Goal: Task Accomplishment & Management: Manage account settings

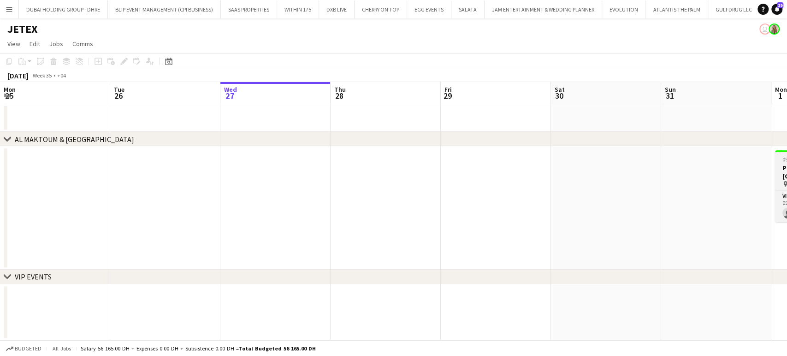
scroll to position [0, 281]
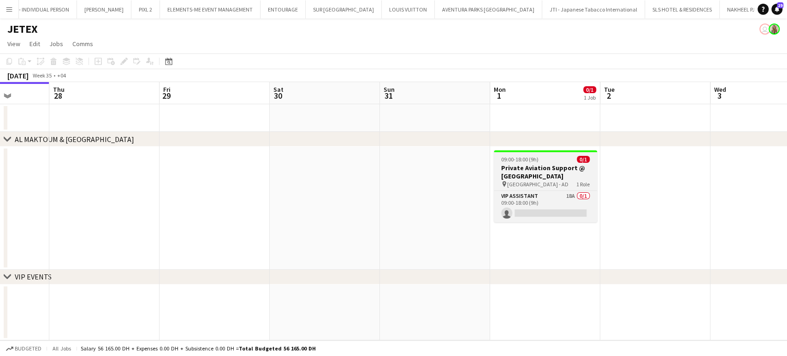
click at [557, 173] on h3 "Private Aviation Support @ [GEOGRAPHIC_DATA]" at bounding box center [545, 172] width 103 height 17
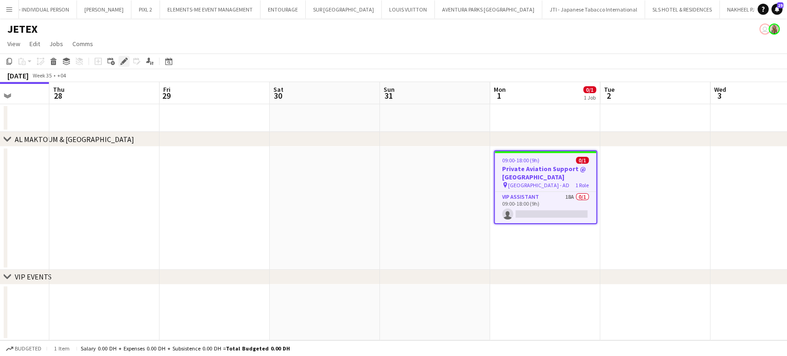
click at [123, 60] on icon "Edit" at bounding box center [123, 61] width 7 height 7
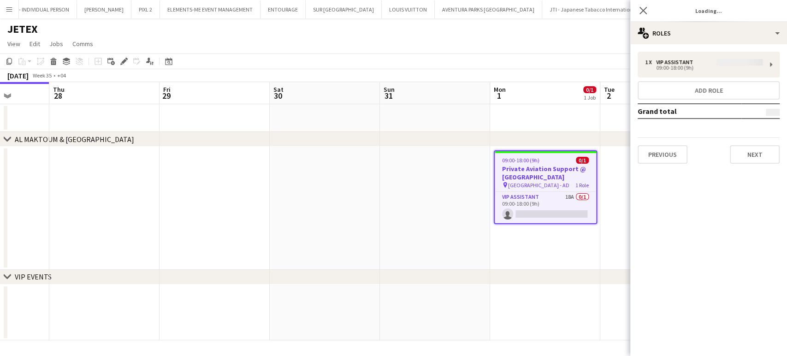
type input "**********"
click at [763, 21] on div "Close pop-in Job Details" at bounding box center [709, 11] width 157 height 22
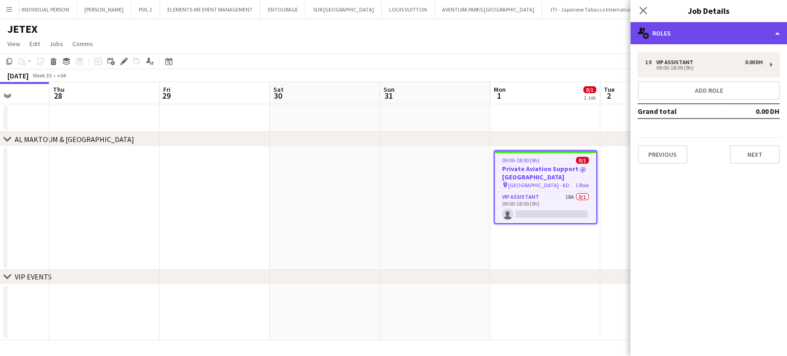
click at [764, 30] on div "multiple-users-add Roles" at bounding box center [709, 33] width 157 height 22
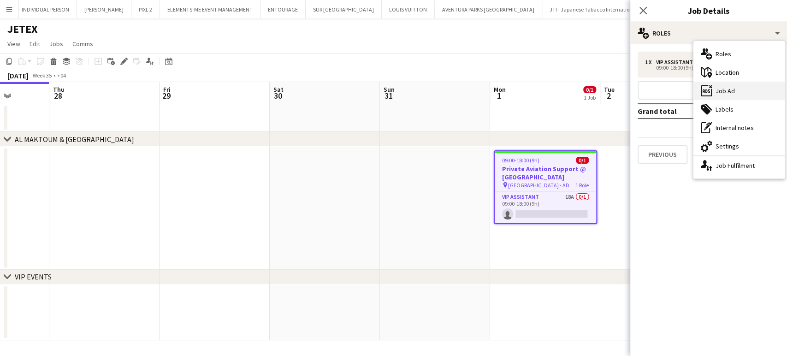
click at [731, 92] on div "ads-window Job Ad" at bounding box center [739, 91] width 91 height 18
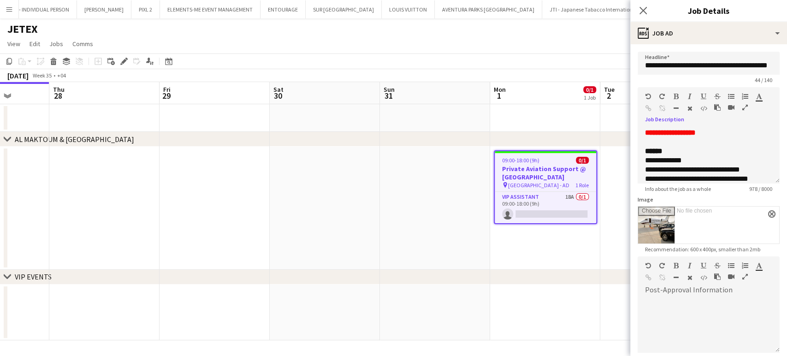
click at [745, 104] on icon "button" at bounding box center [746, 107] width 6 height 6
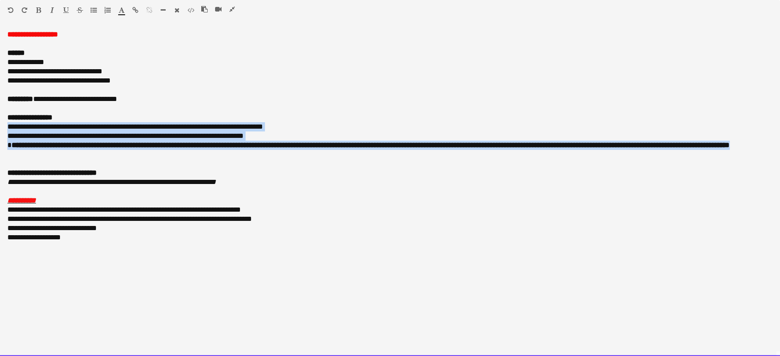
drag, startPoint x: 7, startPoint y: 124, endPoint x: 93, endPoint y: 155, distance: 91.8
click at [93, 155] on div "**********" at bounding box center [390, 193] width 780 height 326
paste div
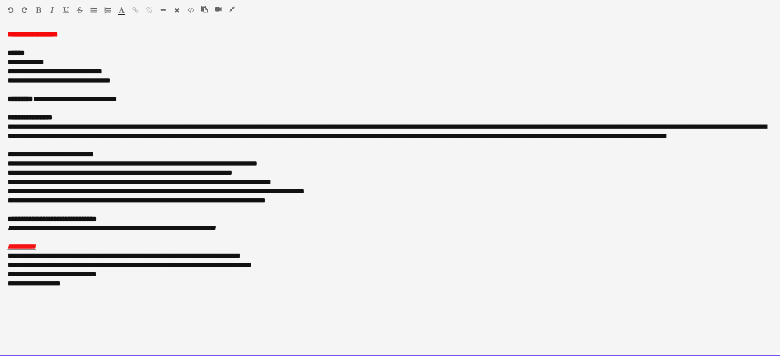
click at [24, 155] on div "**********" at bounding box center [389, 154] width 765 height 9
click at [85, 145] on div "**********" at bounding box center [389, 136] width 765 height 28
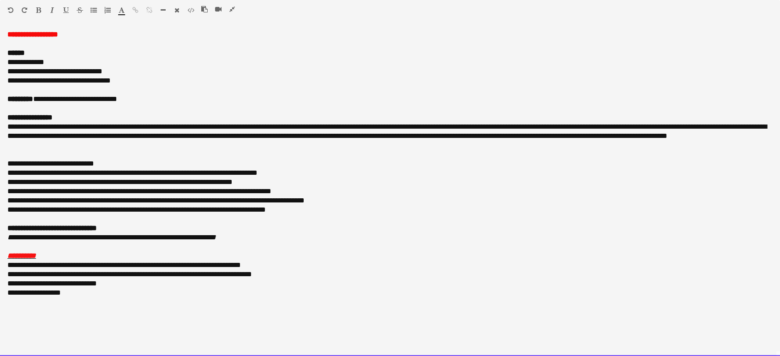
click at [86, 135] on div "**********" at bounding box center [389, 136] width 765 height 28
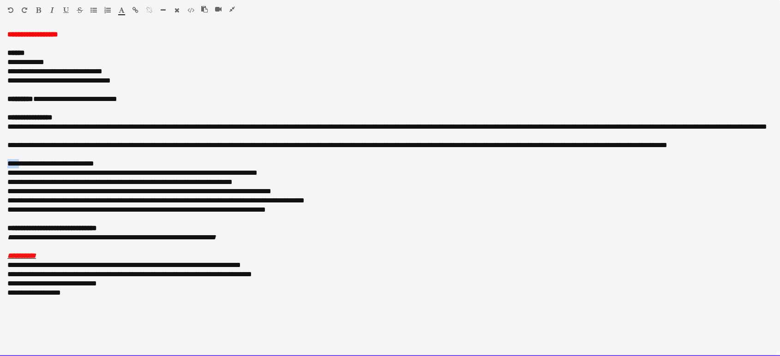
drag, startPoint x: 23, startPoint y: 161, endPoint x: 3, endPoint y: 161, distance: 20.3
click at [3, 161] on div "**********" at bounding box center [390, 193] width 780 height 326
drag, startPoint x: 112, startPoint y: 161, endPoint x: 0, endPoint y: 163, distance: 112.1
click at [0, 163] on div "**********" at bounding box center [390, 193] width 780 height 326
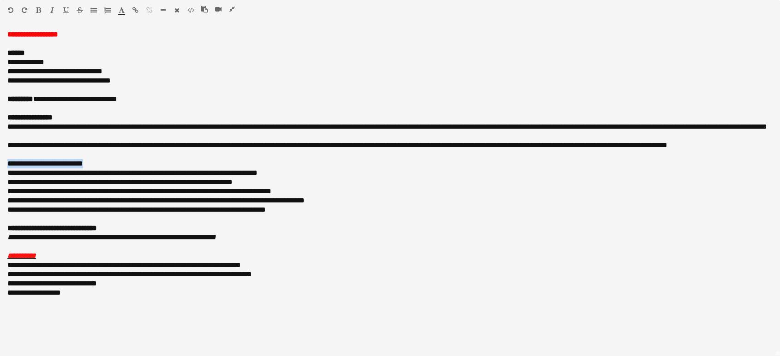
click at [66, 10] on icon "button" at bounding box center [66, 10] width 6 height 6
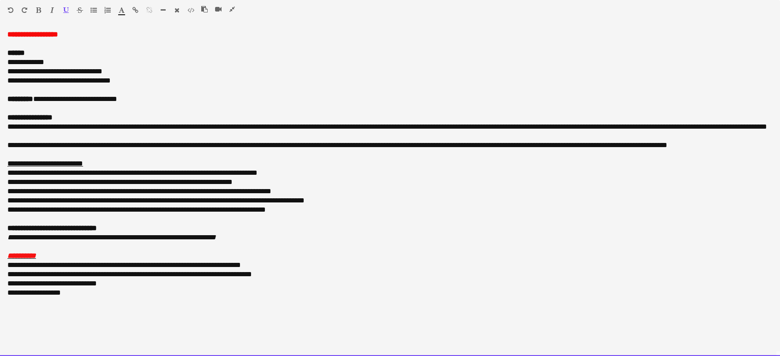
click at [125, 144] on div "**********" at bounding box center [389, 145] width 765 height 9
click at [9, 216] on div at bounding box center [389, 218] width 765 height 9
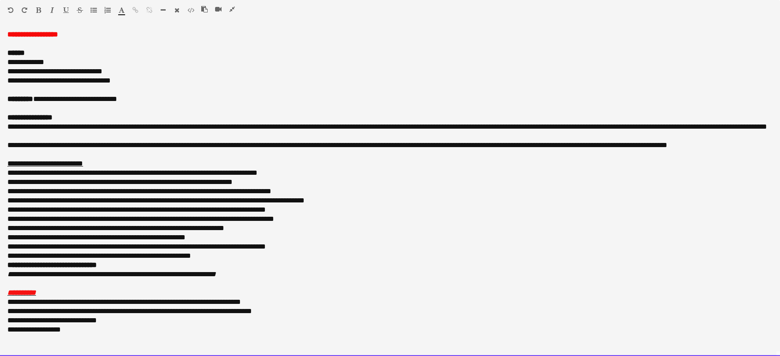
click at [243, 251] on div "**********" at bounding box center [389, 255] width 765 height 9
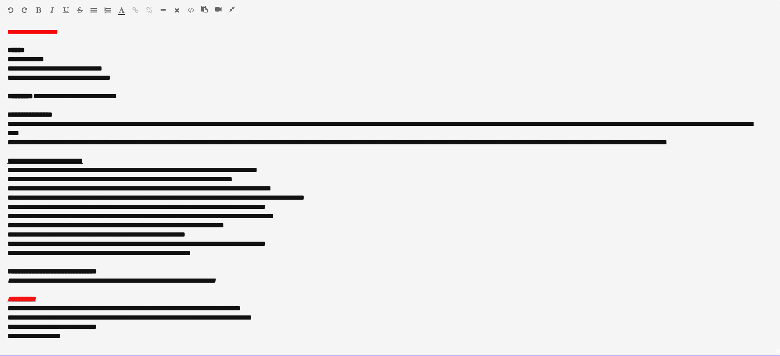
scroll to position [4, 0]
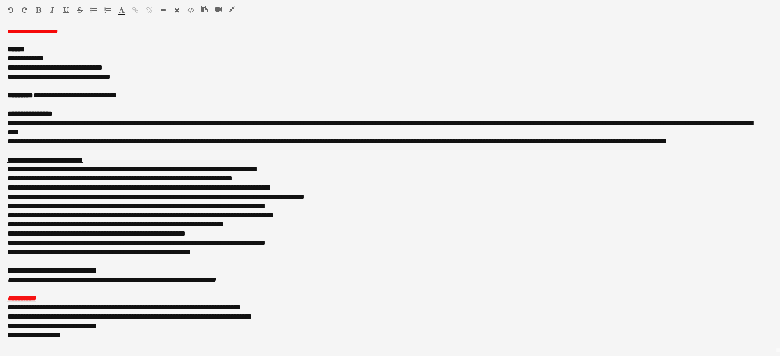
click at [17, 289] on div at bounding box center [389, 289] width 765 height 9
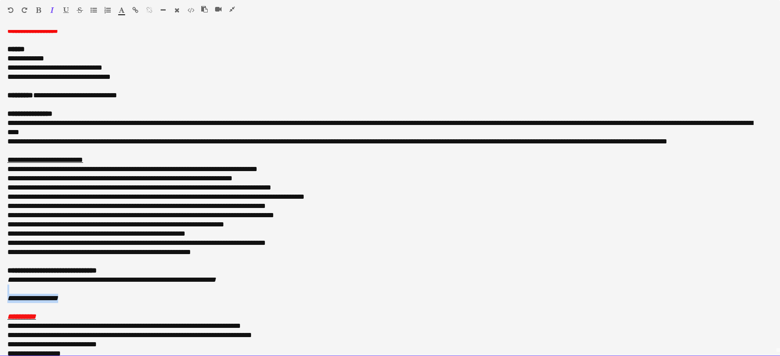
drag, startPoint x: 70, startPoint y: 298, endPoint x: 5, endPoint y: 290, distance: 65.6
click at [5, 290] on div "**********" at bounding box center [390, 193] width 780 height 327
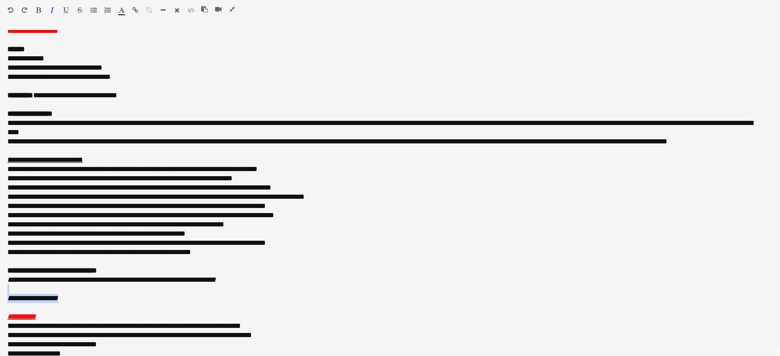
click at [37, 7] on icon "button" at bounding box center [38, 10] width 5 height 6
click at [54, 10] on icon "button" at bounding box center [52, 10] width 4 height 6
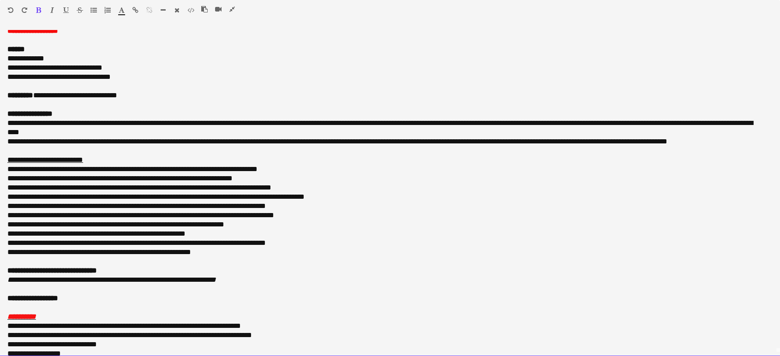
click at [77, 303] on div at bounding box center [389, 307] width 765 height 9
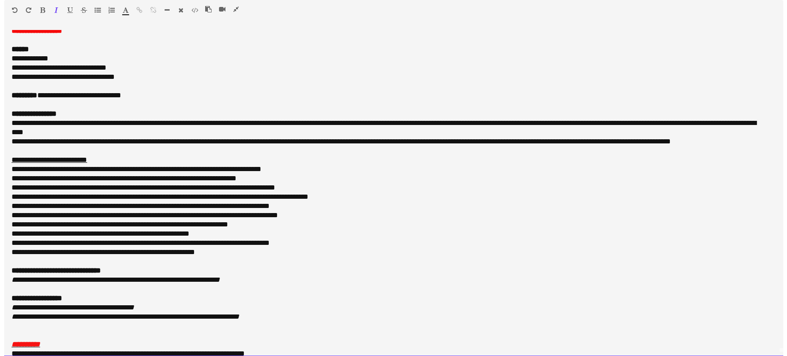
scroll to position [50, 0]
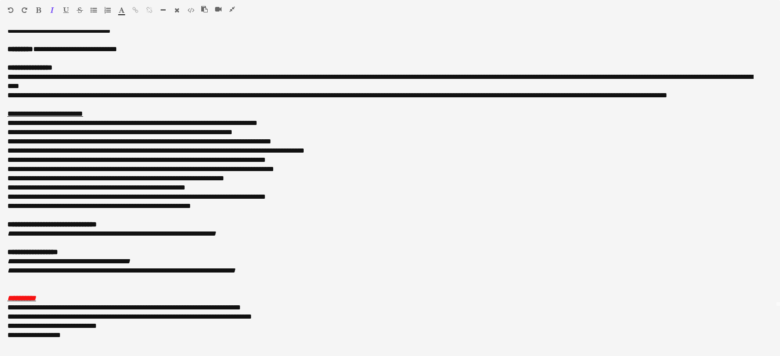
click at [230, 6] on icon "button" at bounding box center [232, 9] width 6 height 6
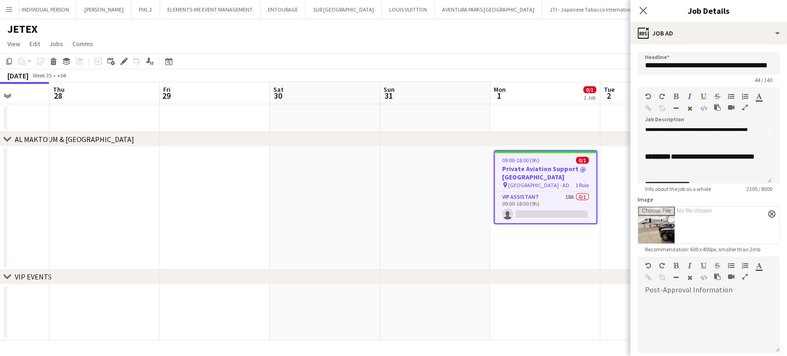
click at [486, 208] on app-date-cell at bounding box center [435, 208] width 110 height 123
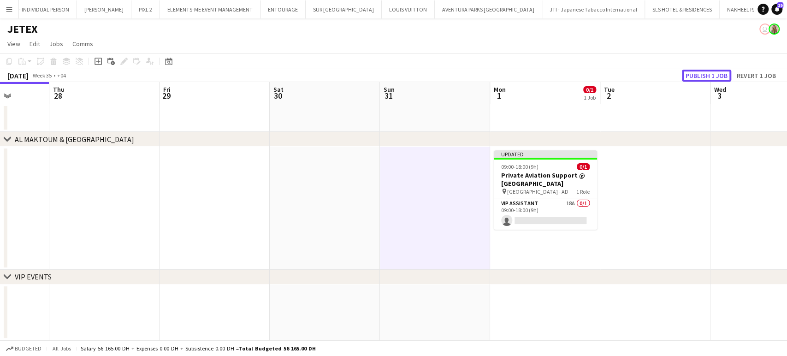
click at [714, 75] on button "Publish 1 job" at bounding box center [706, 76] width 49 height 12
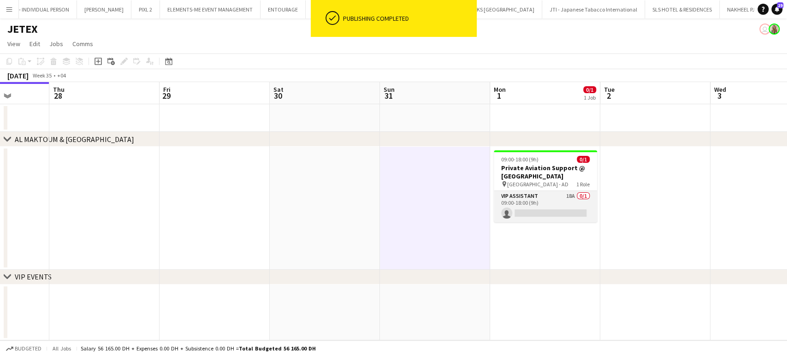
click at [546, 210] on app-card-role "VIP Assistant 18A 0/1 09:00-18:00 (9h) single-neutral-actions" at bounding box center [545, 206] width 103 height 31
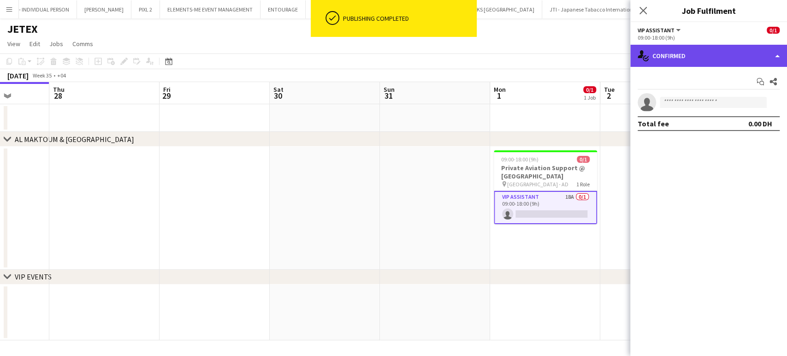
click at [771, 45] on div "single-neutral-actions-check-2 Confirmed" at bounding box center [709, 56] width 157 height 22
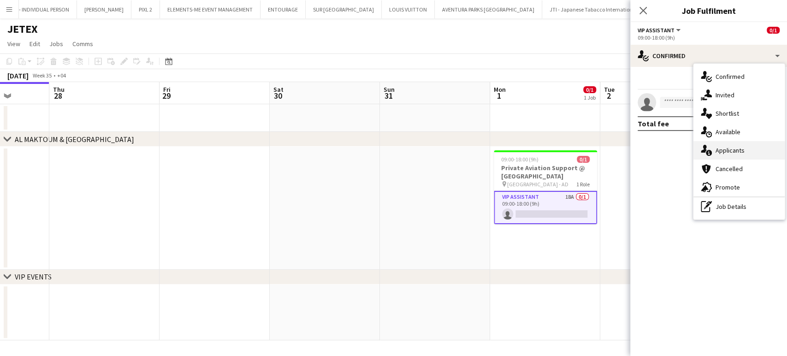
click at [727, 154] on div "single-neutral-actions-information Applicants" at bounding box center [739, 150] width 91 height 18
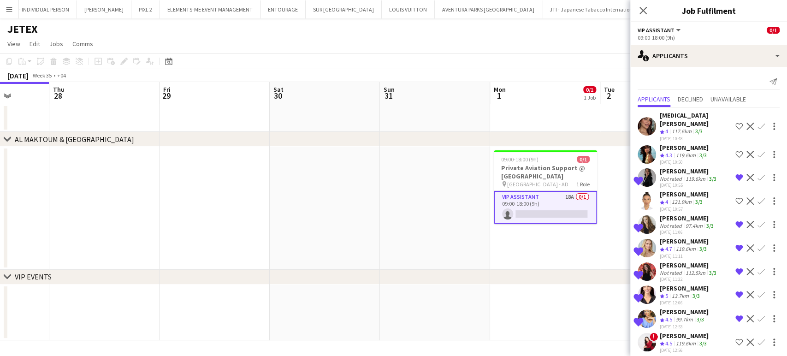
scroll to position [140, 0]
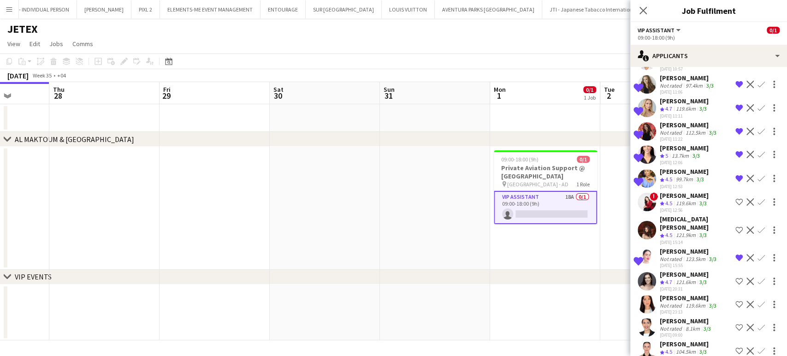
click at [683, 348] on div "104.5km" at bounding box center [686, 352] width 24 height 8
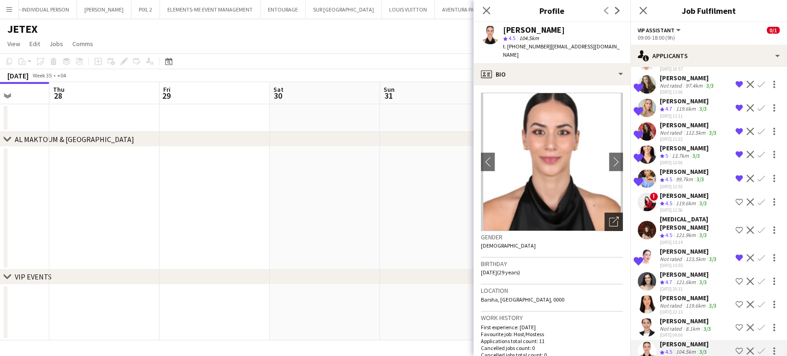
click at [609, 217] on icon "Open photos pop-in" at bounding box center [614, 222] width 10 height 10
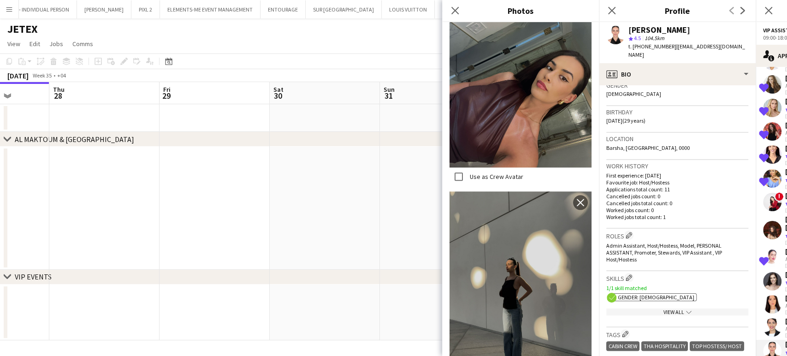
scroll to position [154, 0]
click at [671, 307] on div "View All chevron-down" at bounding box center [678, 310] width 142 height 7
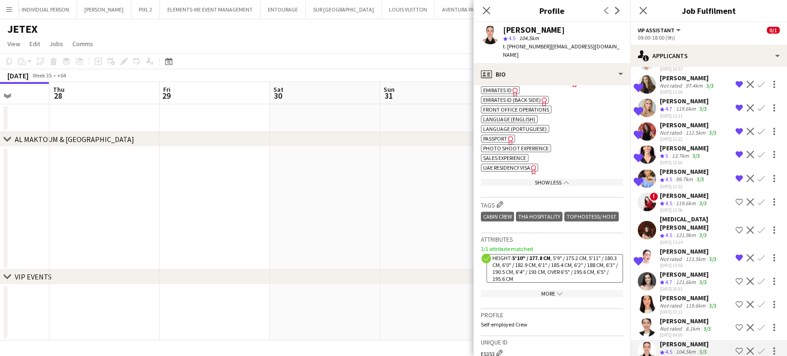
scroll to position [461, 0]
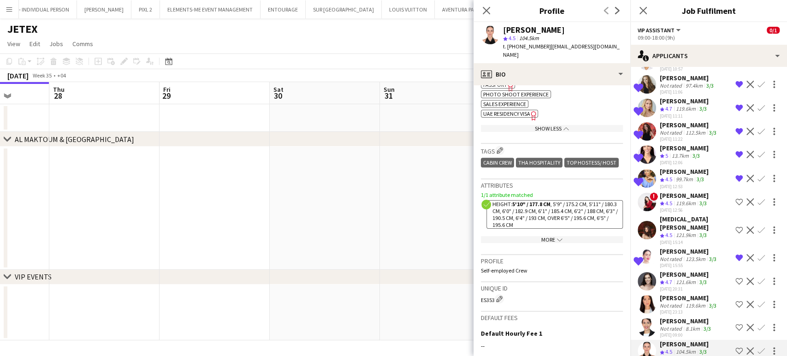
click at [736, 347] on app-icon "Shortlist crew" at bounding box center [739, 350] width 7 height 7
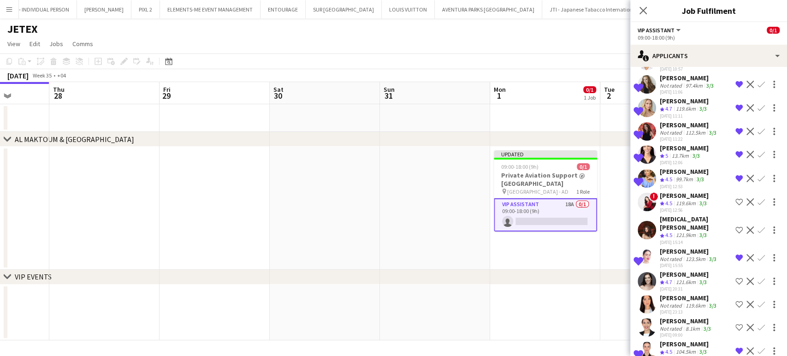
click at [673, 270] on div "[PERSON_NAME]" at bounding box center [684, 274] width 49 height 8
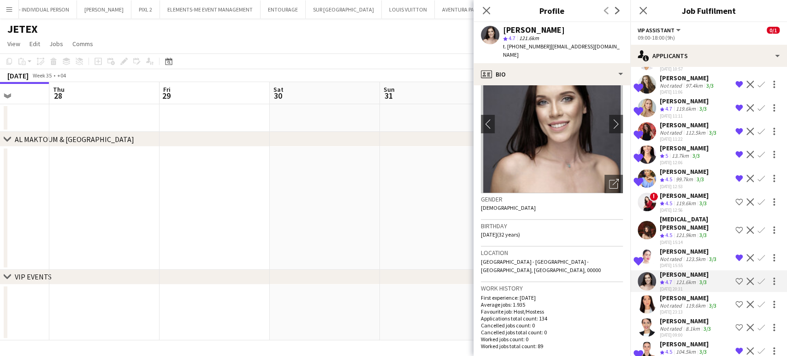
scroll to position [102, 0]
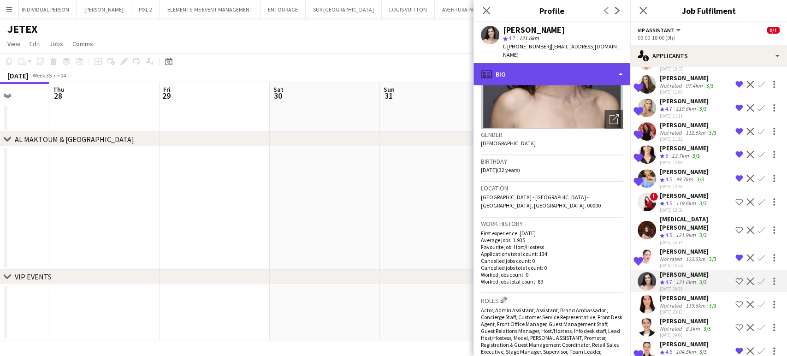
click at [598, 63] on div "profile Bio" at bounding box center [552, 74] width 157 height 22
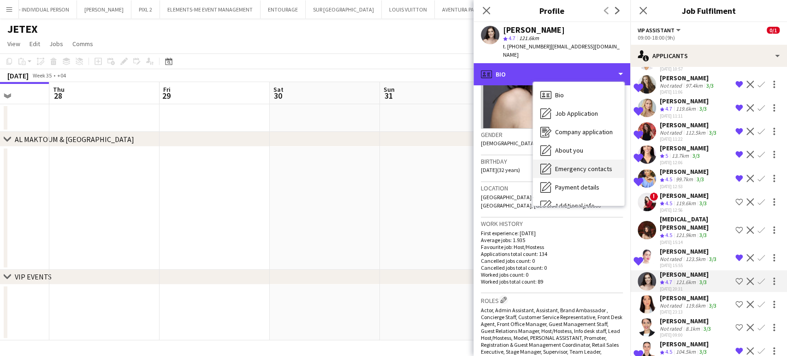
scroll to position [51, 0]
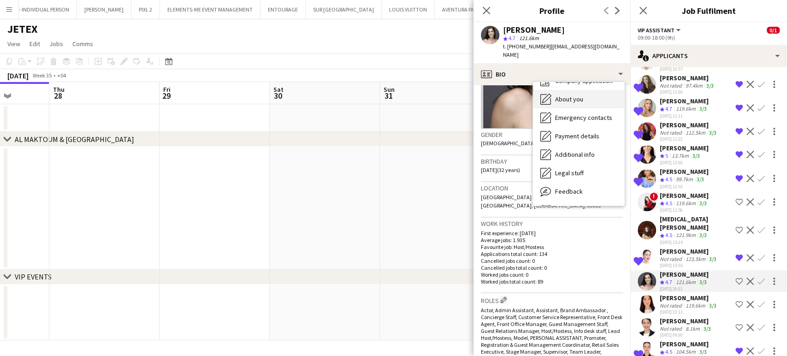
click at [572, 95] on span "About you" at bounding box center [569, 99] width 28 height 8
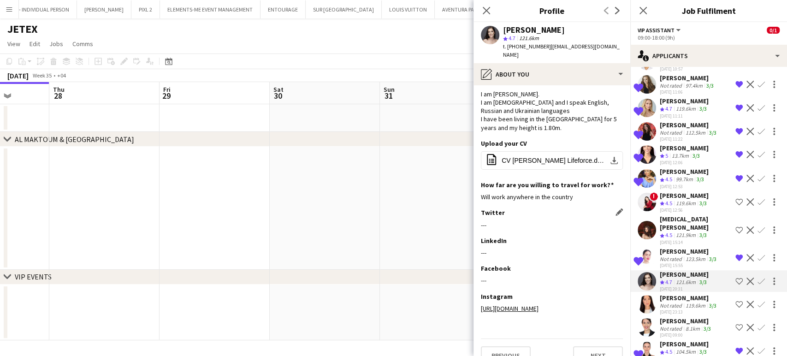
scroll to position [22, 0]
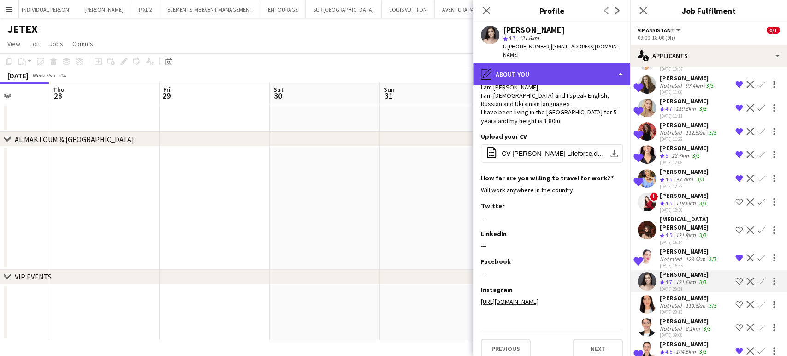
click at [598, 68] on div "pencil4 About you" at bounding box center [552, 74] width 157 height 22
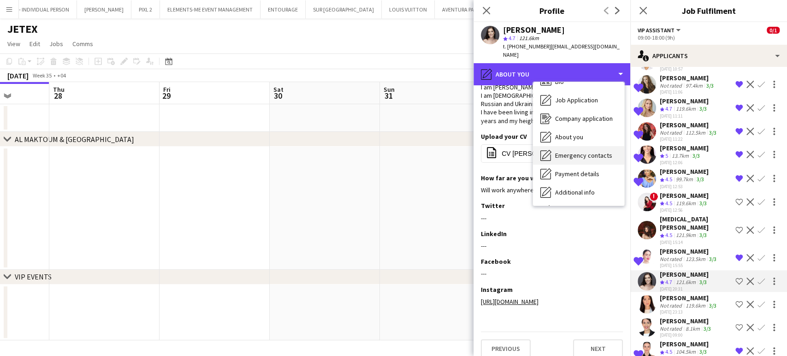
scroll to position [0, 0]
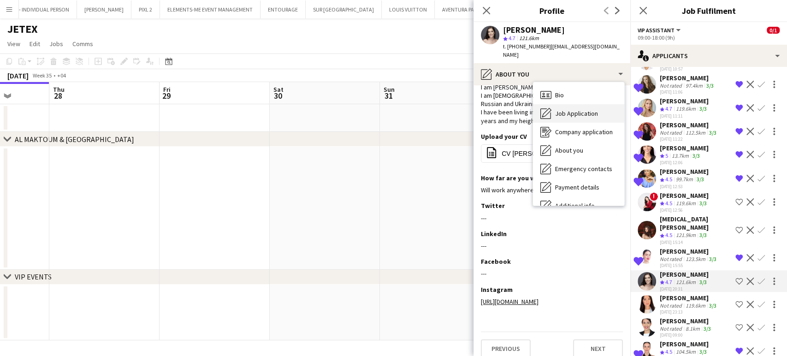
click at [563, 109] on span "Job Application" at bounding box center [576, 113] width 43 height 8
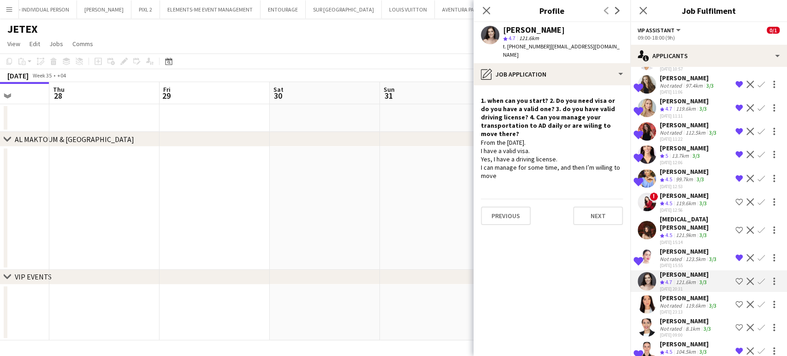
click at [736, 278] on app-icon "Shortlist crew" at bounding box center [739, 281] width 7 height 7
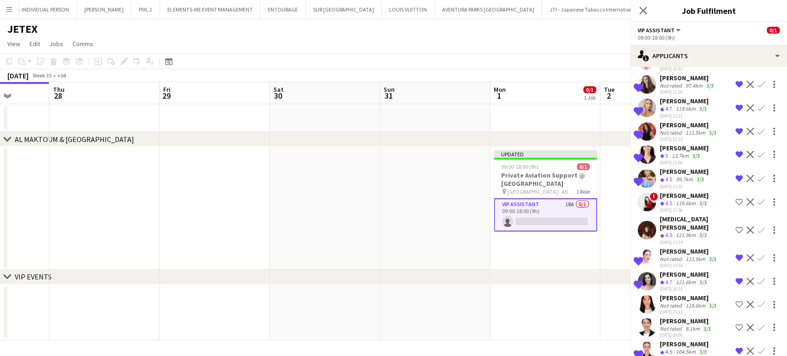
click at [705, 294] on div "[PERSON_NAME]" at bounding box center [689, 298] width 59 height 8
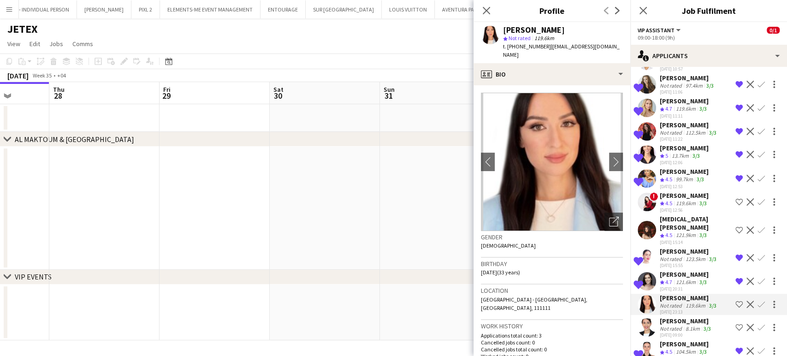
click at [703, 317] on div "[PERSON_NAME]" at bounding box center [686, 321] width 53 height 8
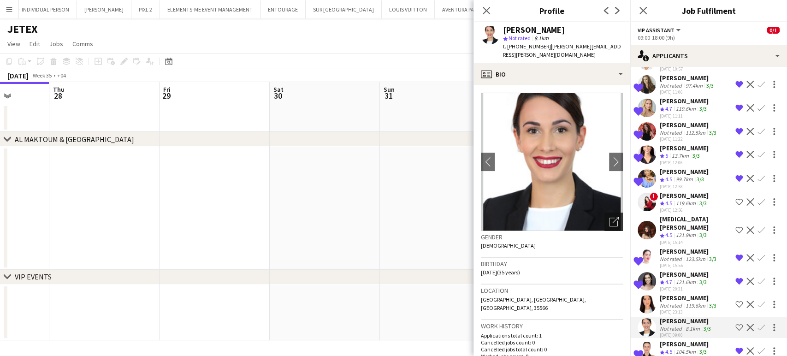
click at [605, 213] on div "Open photos pop-in" at bounding box center [614, 222] width 18 height 18
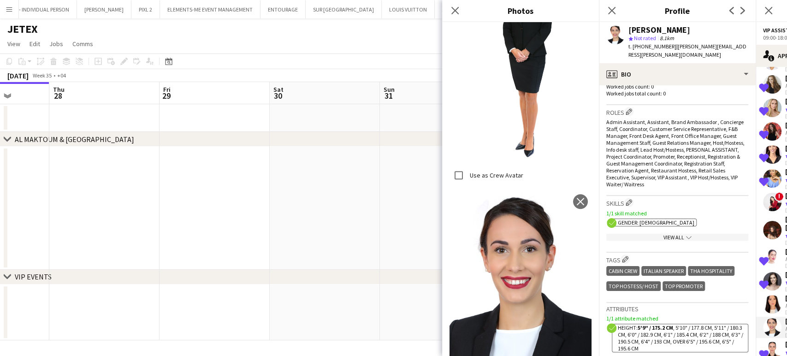
scroll to position [307, 0]
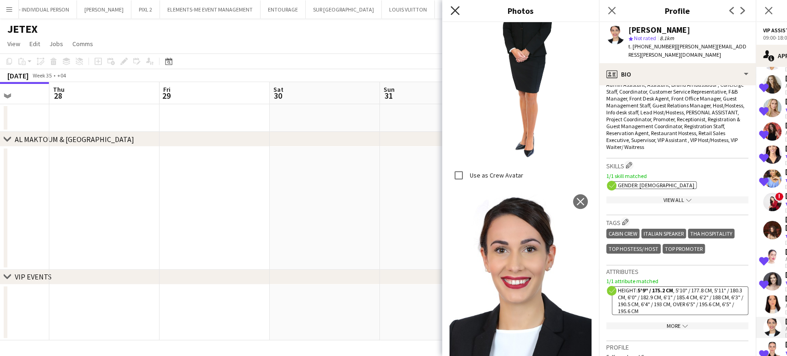
click at [451, 11] on icon "Close pop-in" at bounding box center [455, 10] width 9 height 9
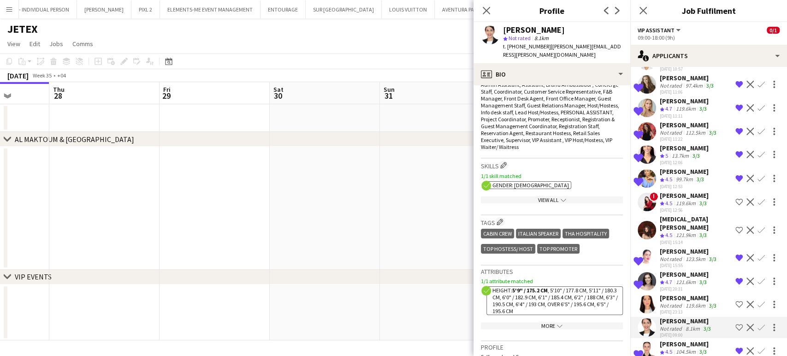
click at [734, 322] on button "Shortlist crew" at bounding box center [739, 327] width 11 height 11
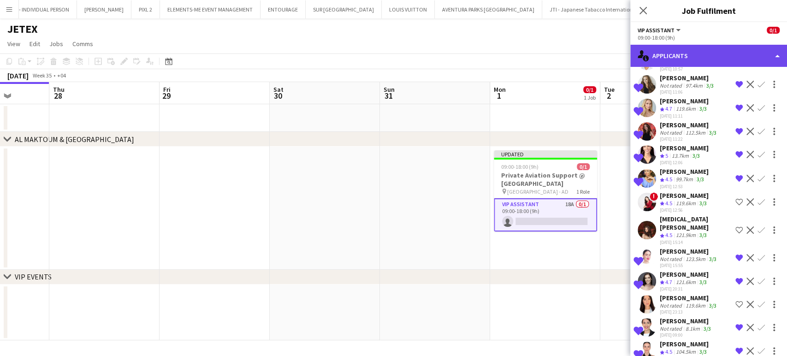
click at [741, 48] on div "single-neutral-actions-information Applicants" at bounding box center [709, 56] width 157 height 22
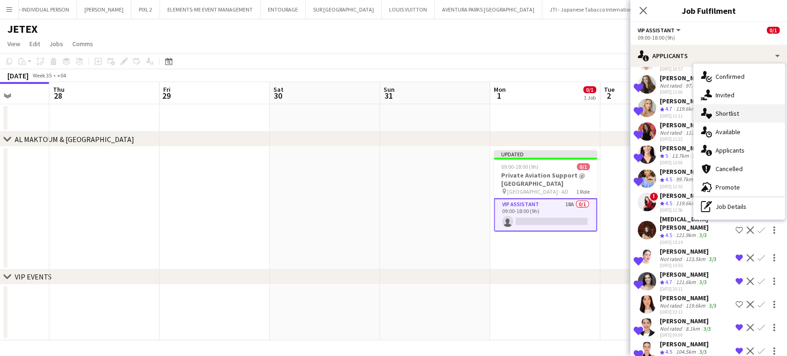
click at [723, 116] on div "single-neutral-actions-heart Shortlist" at bounding box center [739, 113] width 91 height 18
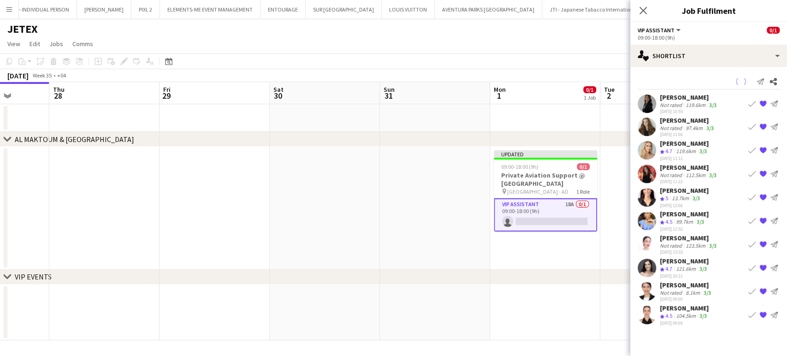
scroll to position [0, 0]
click at [672, 218] on span "4.5" at bounding box center [669, 221] width 7 height 7
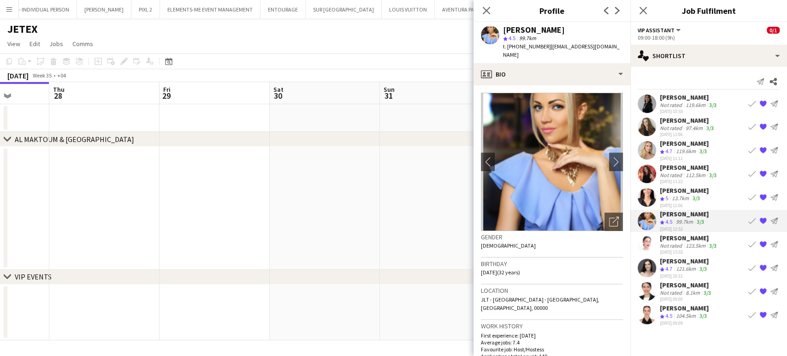
click at [688, 284] on div "[PERSON_NAME]" at bounding box center [686, 285] width 53 height 8
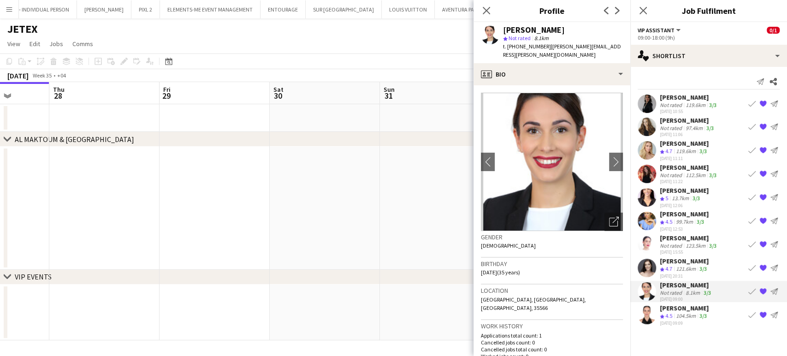
click at [677, 309] on div "[PERSON_NAME]" at bounding box center [684, 308] width 49 height 8
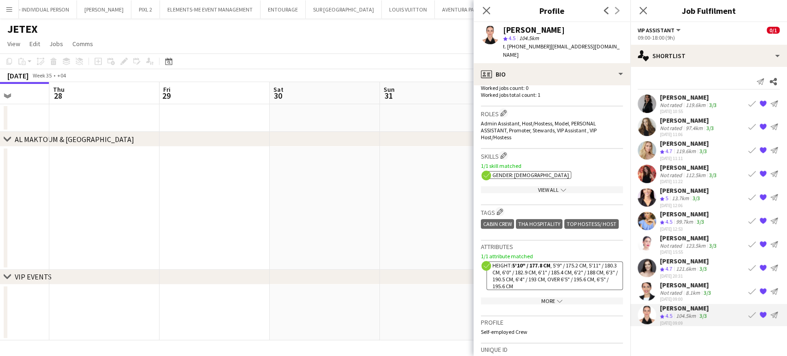
scroll to position [358, 0]
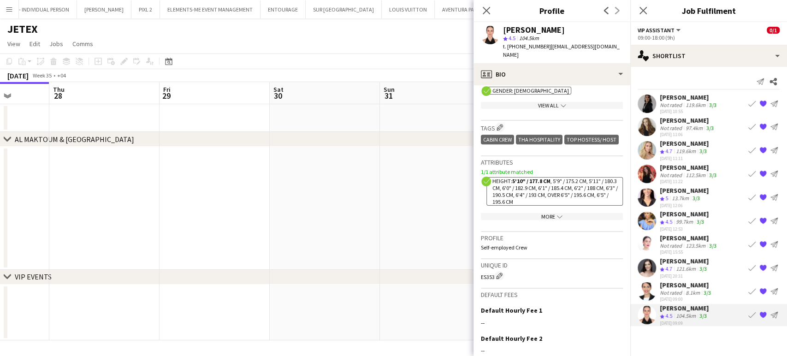
click at [548, 220] on div "More chevron-down" at bounding box center [552, 216] width 142 height 7
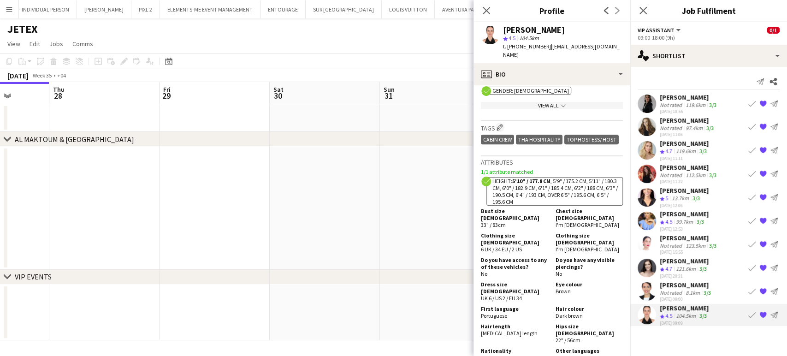
scroll to position [461, 0]
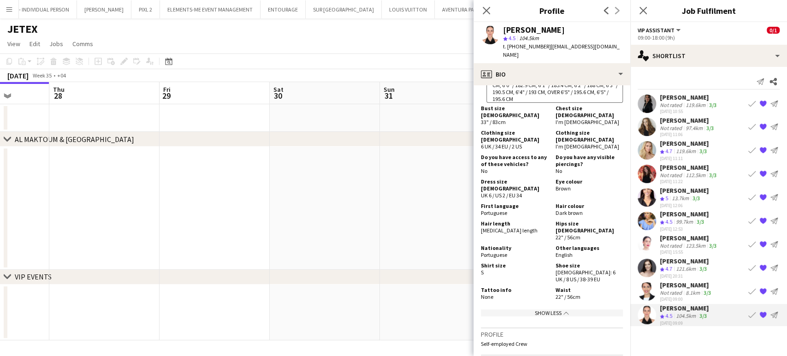
click at [315, 202] on app-date-cell at bounding box center [325, 208] width 110 height 123
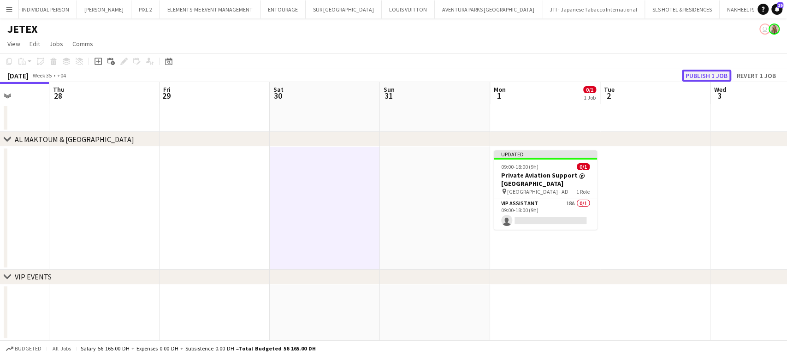
click at [713, 72] on button "Publish 1 job" at bounding box center [706, 76] width 49 height 12
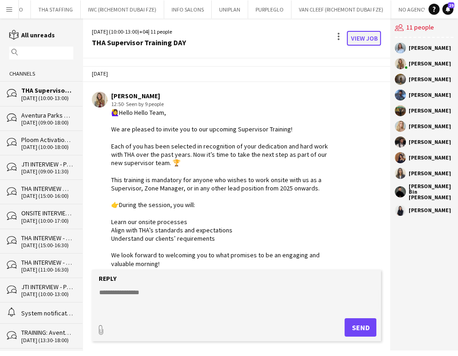
click at [363, 33] on link "View Job" at bounding box center [364, 38] width 34 height 15
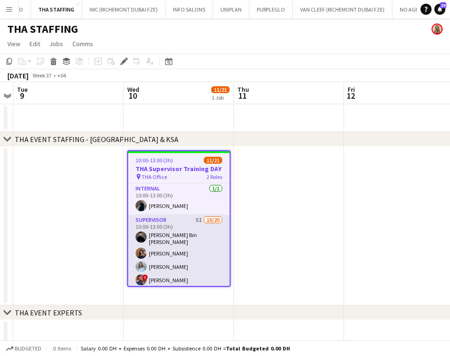
click at [179, 228] on app-card-role "Supervisor 5I 10/20 10:00-13:00 (3h) Hassan Bin Rashid Ahmed Aliaksandra Zaikin…" at bounding box center [178, 359] width 101 height 288
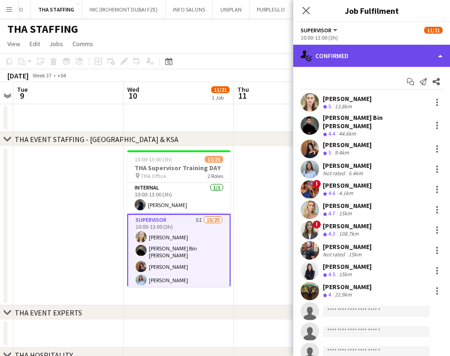
click at [421, 48] on div "single-neutral-actions-check-2 Confirmed" at bounding box center [371, 56] width 157 height 22
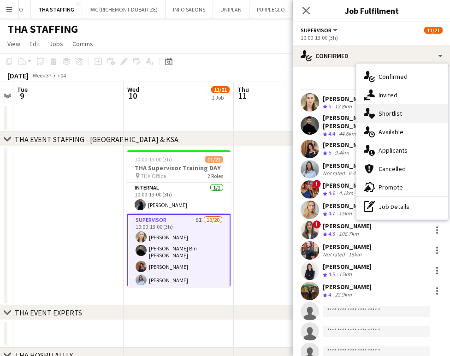
click at [409, 113] on div "single-neutral-actions-heart Shortlist" at bounding box center [402, 113] width 91 height 18
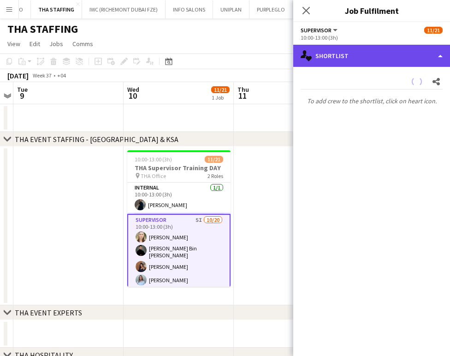
click at [410, 57] on div "single-neutral-actions-heart Shortlist" at bounding box center [371, 56] width 157 height 22
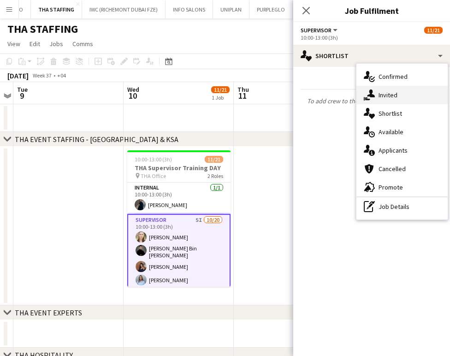
click at [396, 95] on div "single-neutral-actions-share-1 Invited" at bounding box center [402, 95] width 91 height 18
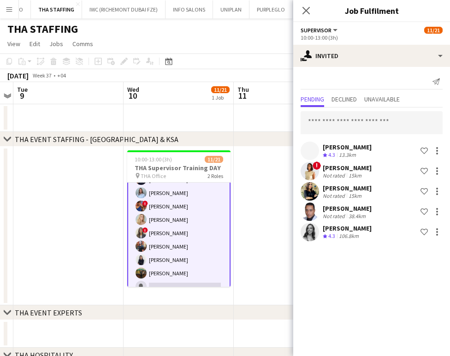
scroll to position [102, 0]
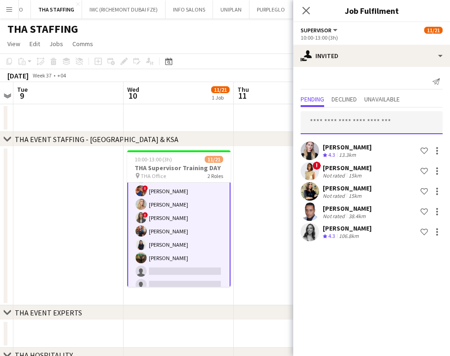
click at [326, 117] on input "text" at bounding box center [372, 122] width 142 height 23
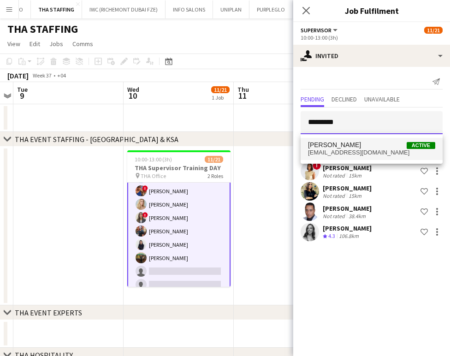
type input "*********"
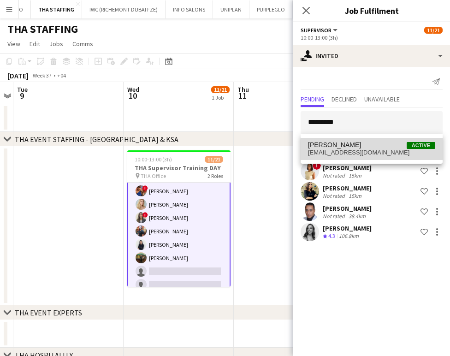
click at [336, 143] on span "Daria Burdiuk" at bounding box center [334, 145] width 53 height 8
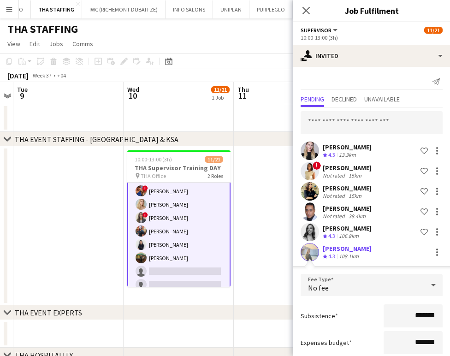
scroll to position [54, 0]
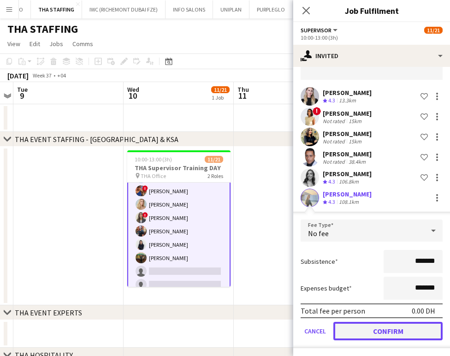
click at [364, 329] on button "Confirm" at bounding box center [387, 331] width 109 height 18
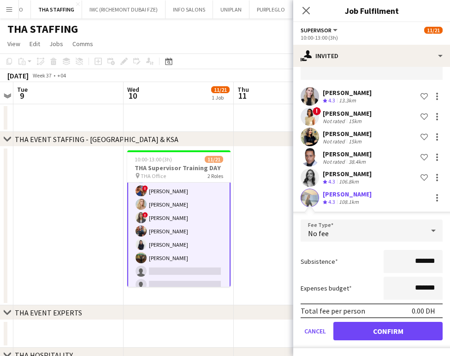
scroll to position [0, 0]
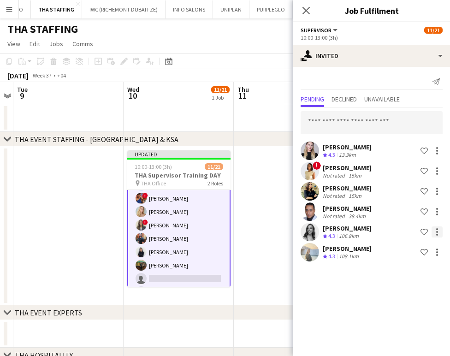
click at [438, 228] on div at bounding box center [437, 231] width 11 height 11
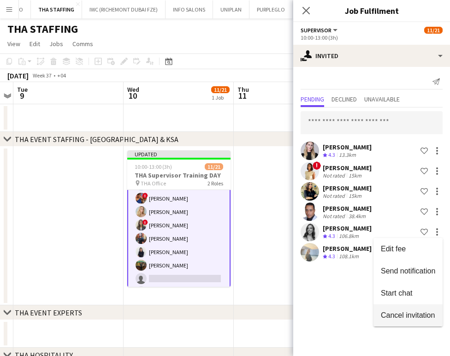
click at [402, 316] on span "Cancel invitation" at bounding box center [408, 315] width 54 height 8
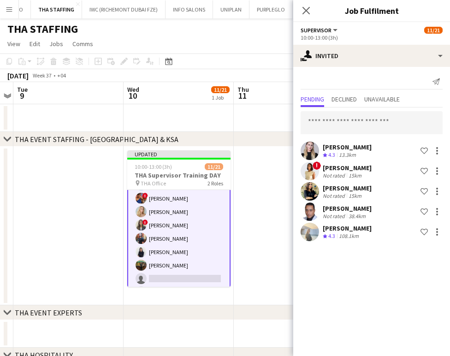
click at [273, 198] on app-date-cell at bounding box center [289, 226] width 110 height 159
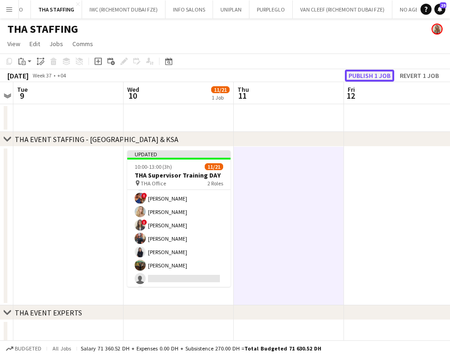
click at [368, 76] on button "Publish 1 job" at bounding box center [369, 76] width 49 height 12
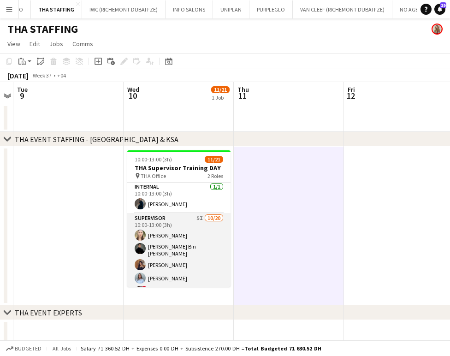
scroll to position [0, 0]
click at [171, 235] on app-card-role "Supervisor 5I 10/20 10:00-13:00 (3h) Amanda Neme Hassan Bin Rashid Ahmed Aliaks…" at bounding box center [178, 358] width 103 height 288
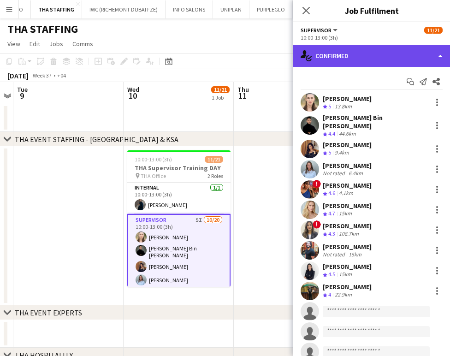
click at [425, 52] on div "single-neutral-actions-check-2 Confirmed" at bounding box center [371, 56] width 157 height 22
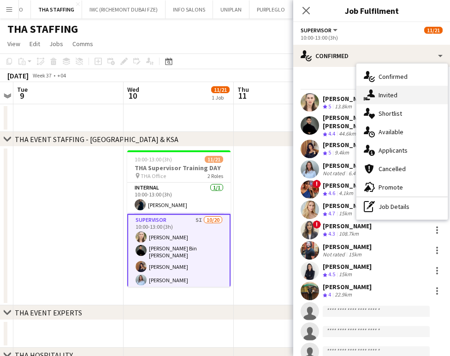
click at [393, 99] on div "single-neutral-actions-share-1 Invited" at bounding box center [402, 95] width 91 height 18
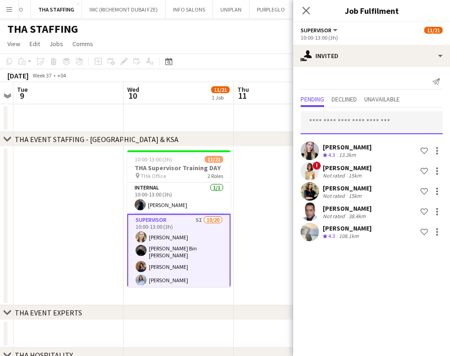
click at [340, 127] on input "text" at bounding box center [372, 122] width 142 height 23
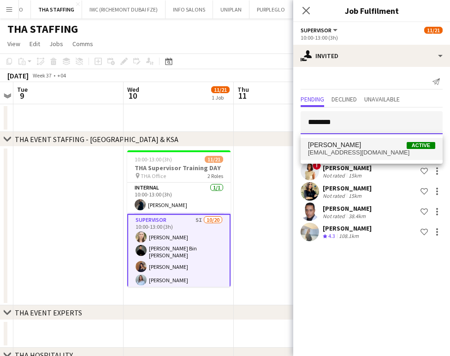
type input "********"
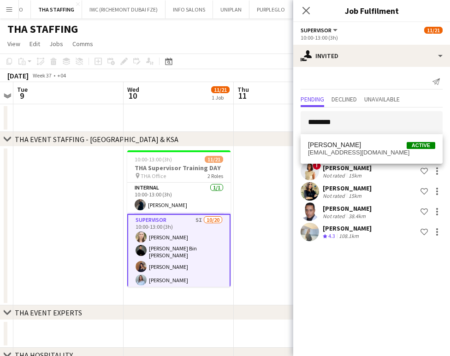
click at [344, 143] on span "Marina Paez Active" at bounding box center [371, 145] width 127 height 8
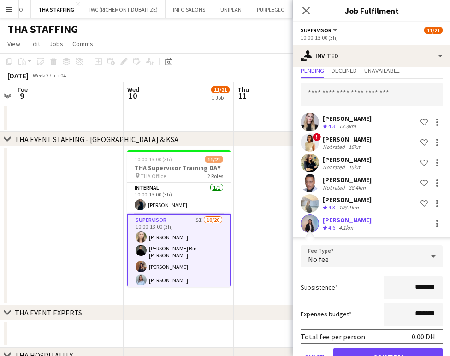
scroll to position [54, 0]
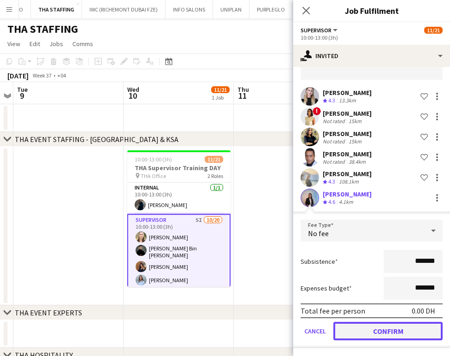
click at [367, 328] on button "Confirm" at bounding box center [387, 331] width 109 height 18
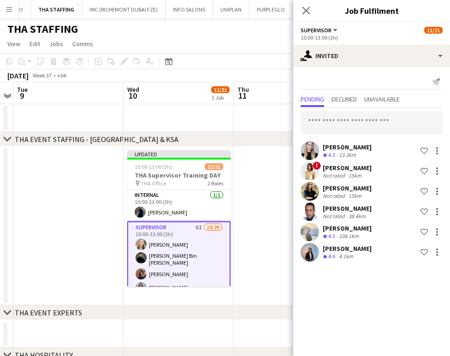
scroll to position [0, 0]
click at [262, 183] on app-date-cell at bounding box center [289, 226] width 110 height 159
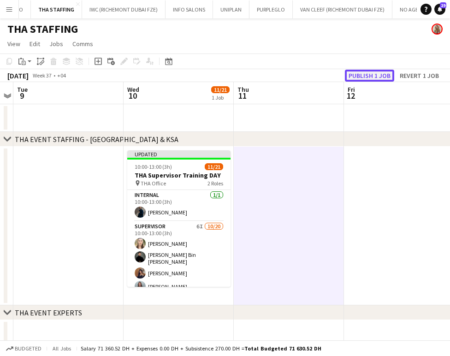
click at [372, 73] on button "Publish 1 job" at bounding box center [369, 76] width 49 height 12
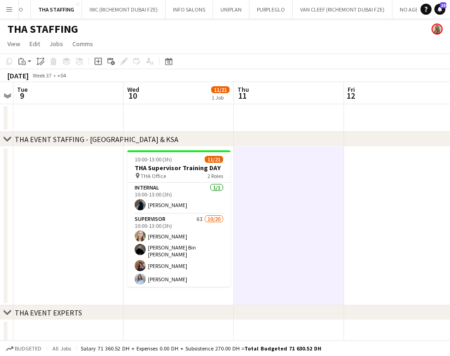
click at [317, 211] on app-date-cell at bounding box center [289, 226] width 110 height 159
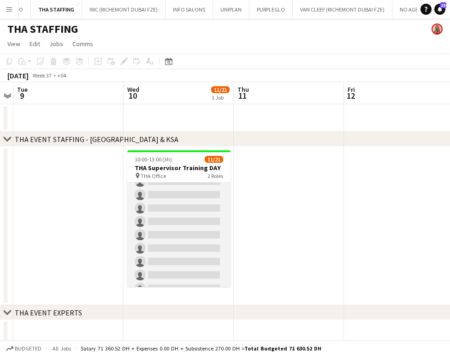
scroll to position [154, 0]
